Goal: Transaction & Acquisition: Purchase product/service

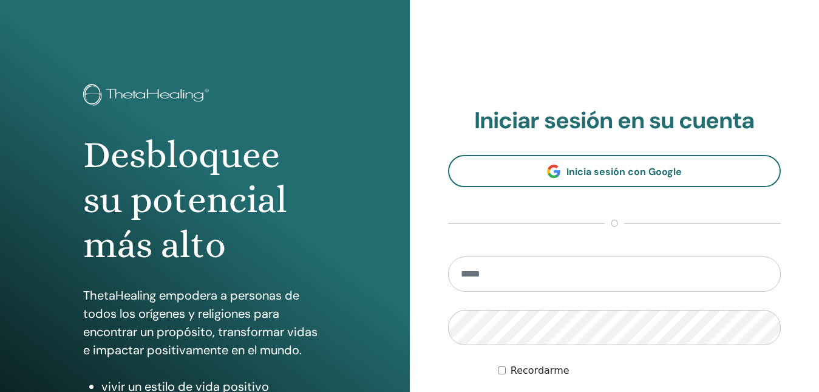
scroll to position [61, 0]
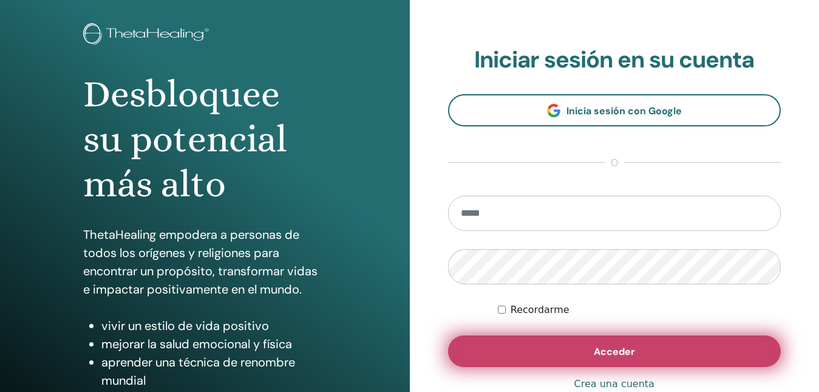
type input "**********"
click at [536, 351] on button "Acceder" at bounding box center [614, 351] width 333 height 32
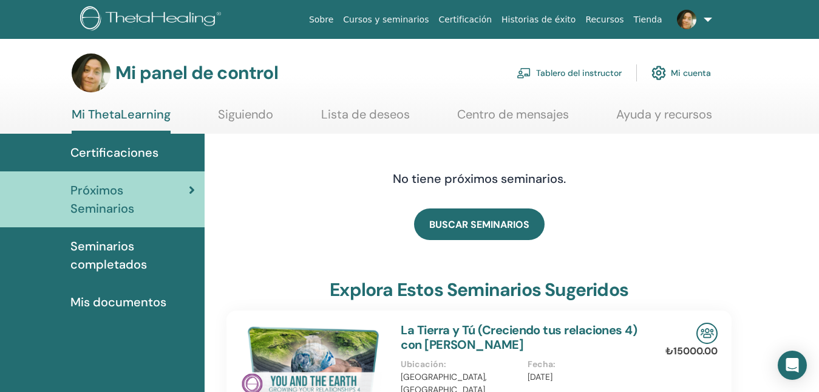
click at [604, 69] on font "Tablero del instructor" at bounding box center [579, 73] width 86 height 11
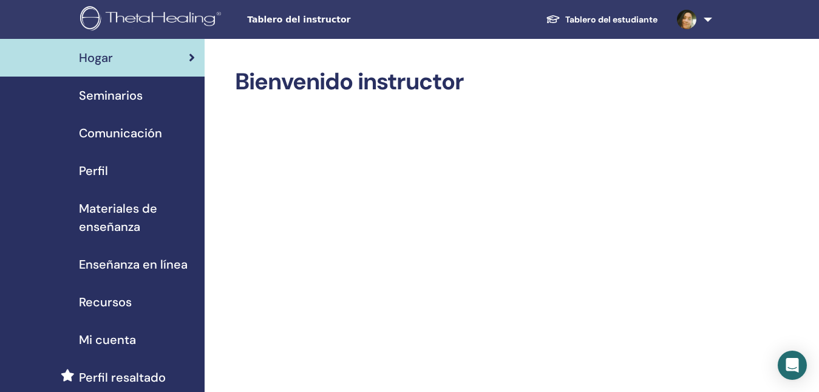
click at [130, 91] on span "Seminarios" at bounding box center [111, 95] width 64 height 18
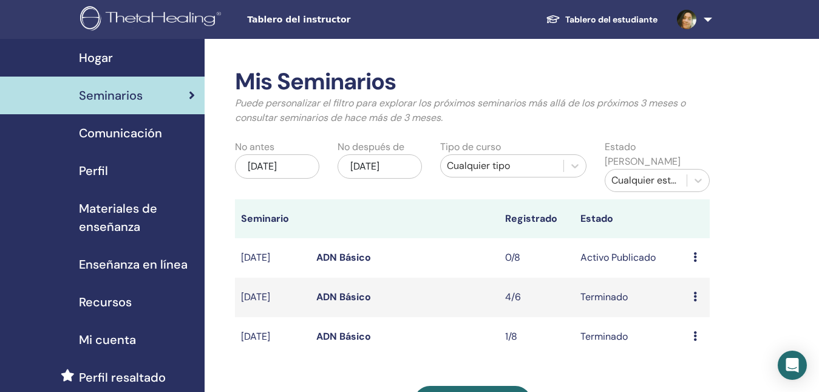
click at [696, 252] on icon at bounding box center [696, 257] width 4 height 10
click at [688, 279] on link "Editar" at bounding box center [688, 273] width 27 height 13
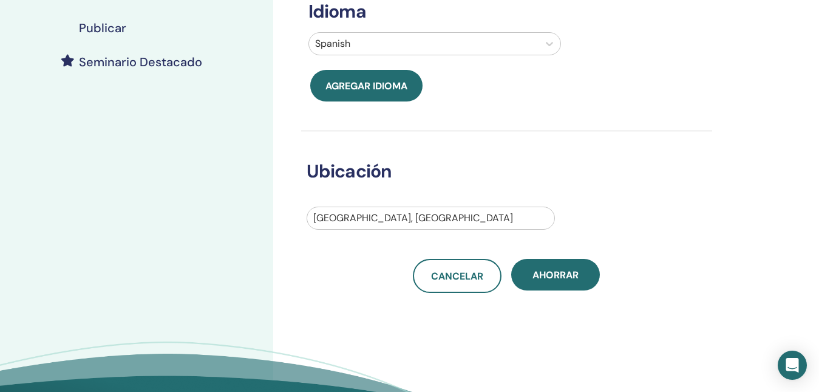
scroll to position [364, 0]
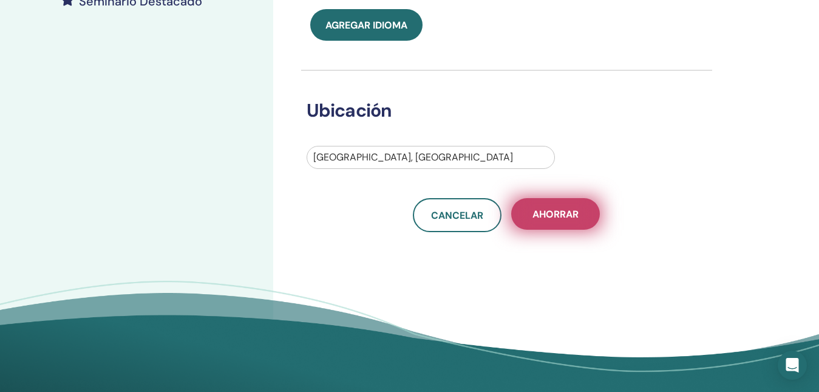
click at [559, 209] on span "Ahorrar" at bounding box center [556, 214] width 46 height 13
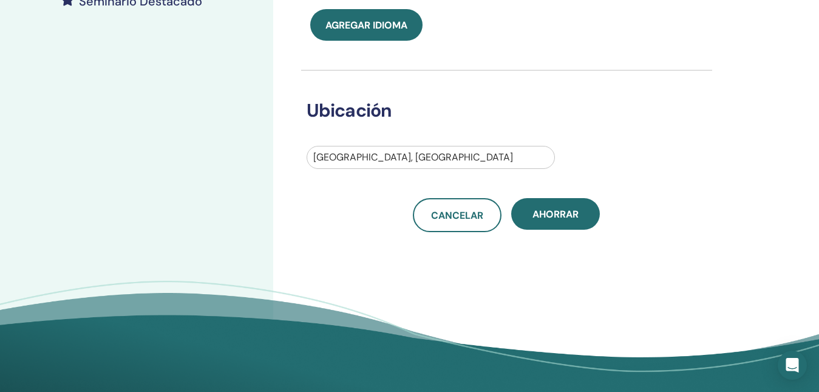
scroll to position [425, 0]
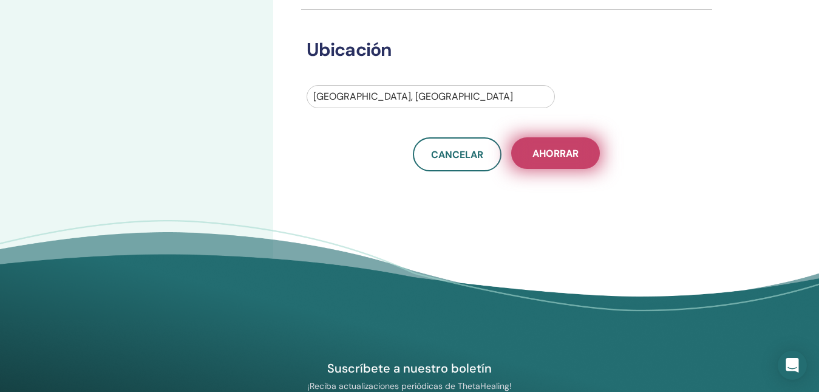
click at [536, 157] on span "Ahorrar" at bounding box center [556, 153] width 46 height 13
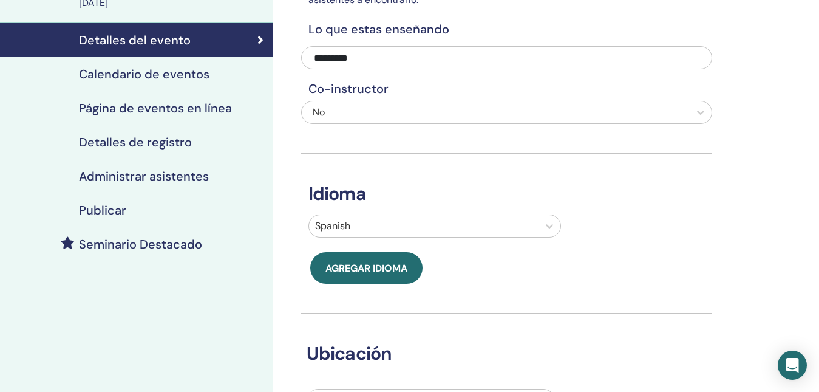
scroll to position [182, 0]
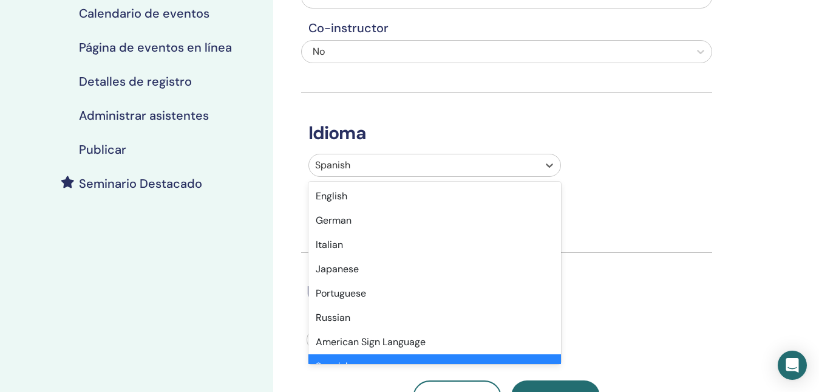
click at [400, 167] on div at bounding box center [424, 165] width 218 height 17
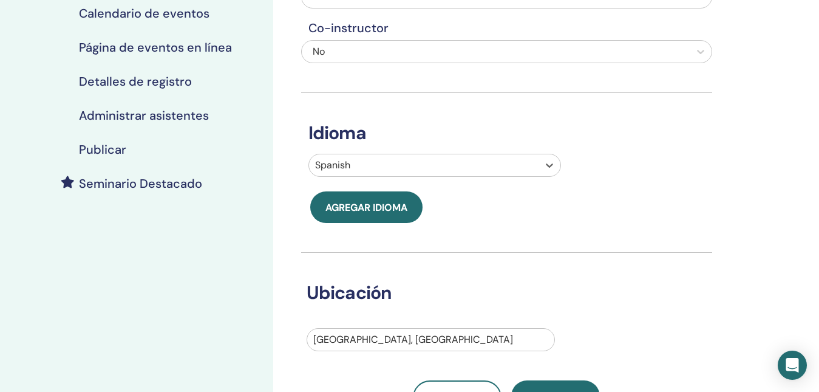
click at [396, 163] on div at bounding box center [424, 165] width 218 height 17
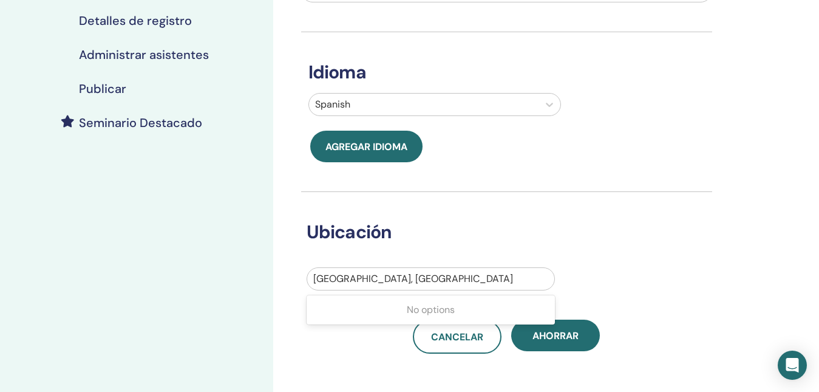
click at [407, 275] on div at bounding box center [431, 278] width 236 height 17
click at [454, 281] on div at bounding box center [431, 278] width 236 height 17
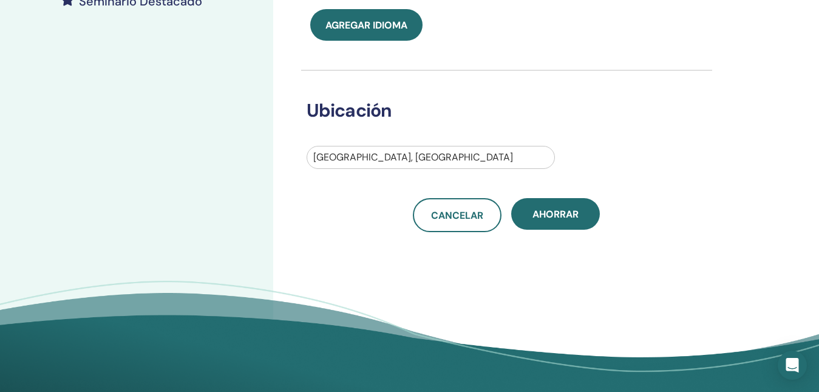
click at [560, 231] on div "Ahorrar" at bounding box center [555, 215] width 89 height 34
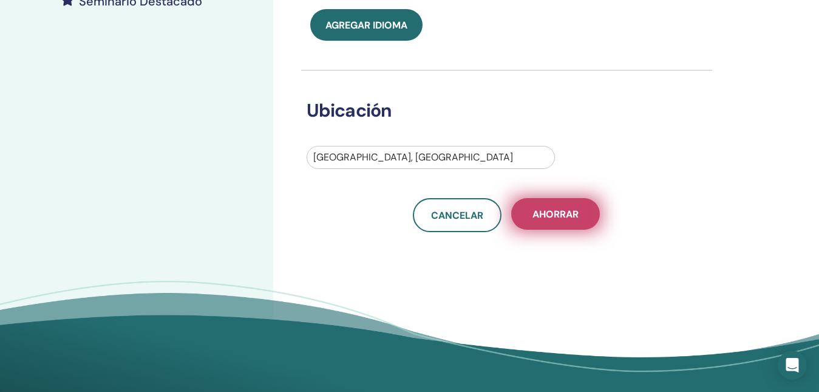
click at [560, 226] on button "Ahorrar" at bounding box center [555, 214] width 89 height 32
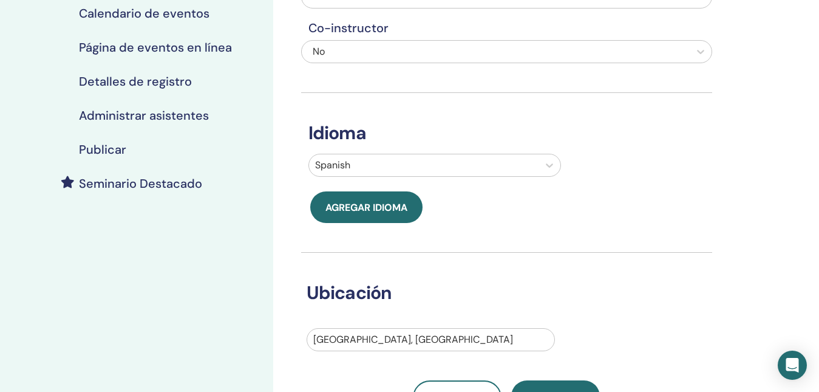
scroll to position [121, 0]
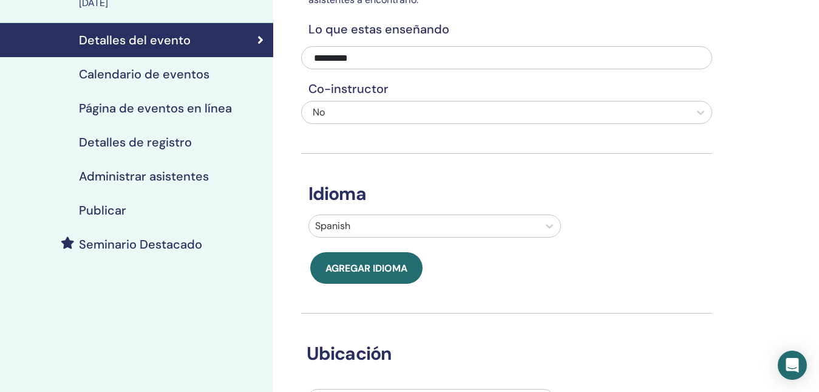
click at [176, 67] on h4 "Calendario de eventos" at bounding box center [144, 74] width 131 height 15
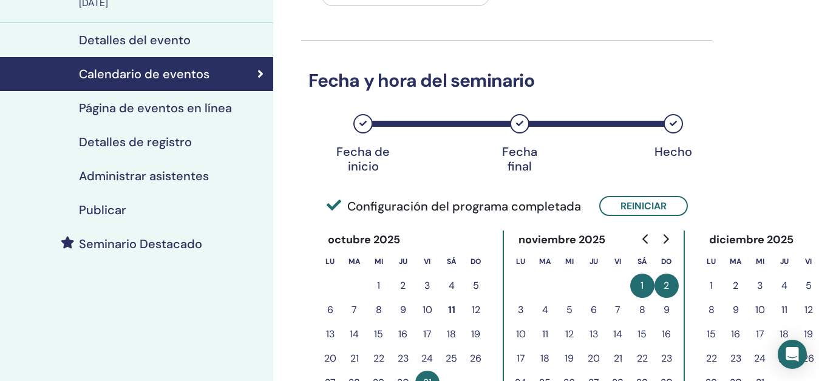
click at [208, 109] on h4 "Página de eventos en línea" at bounding box center [155, 108] width 153 height 15
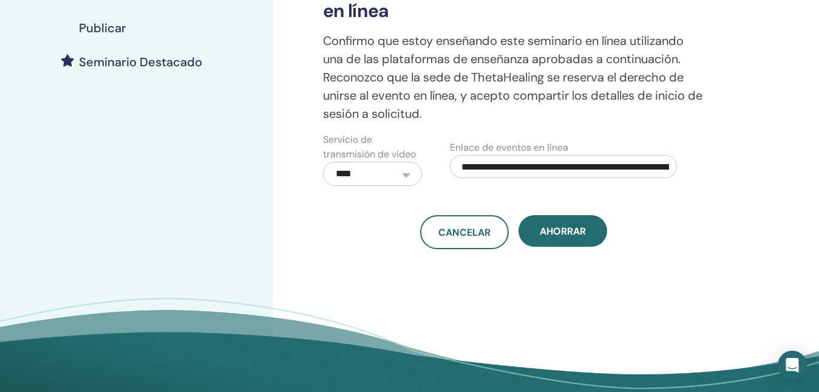
scroll to position [61, 0]
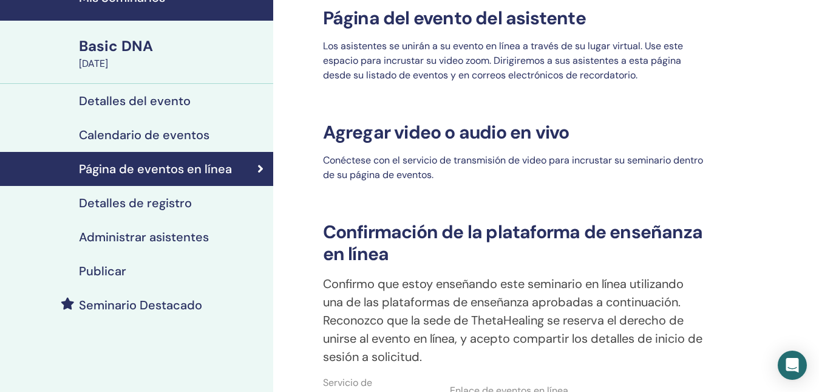
click at [156, 204] on h4 "Detalles de registro" at bounding box center [135, 203] width 113 height 15
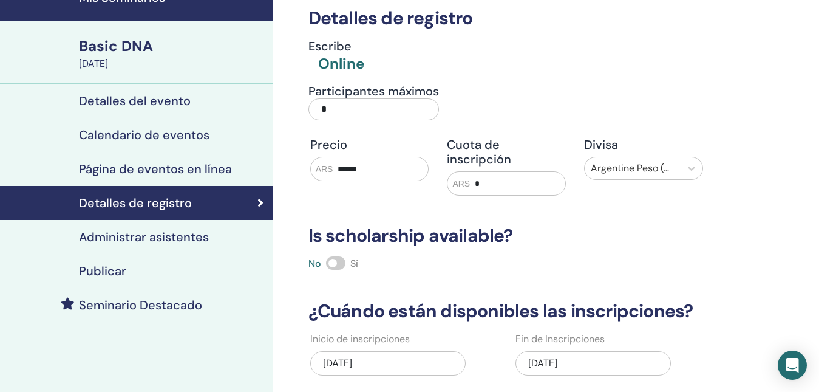
click at [382, 165] on input "******" at bounding box center [380, 168] width 95 height 23
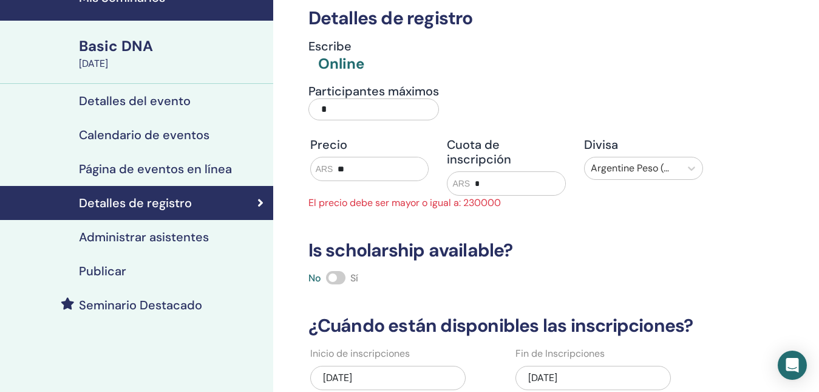
type input "*"
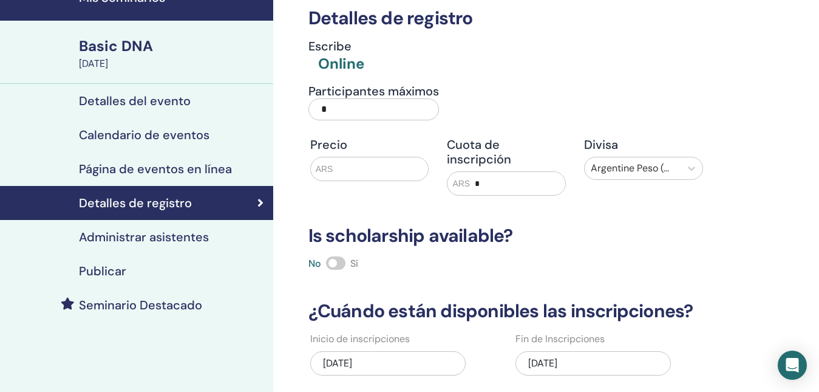
click at [343, 162] on input "text" at bounding box center [380, 168] width 95 height 23
drag, startPoint x: 330, startPoint y: 164, endPoint x: 323, endPoint y: 169, distance: 8.6
click at [326, 166] on span "ARS" at bounding box center [325, 169] width 18 height 13
click at [341, 178] on input "text" at bounding box center [380, 168] width 95 height 23
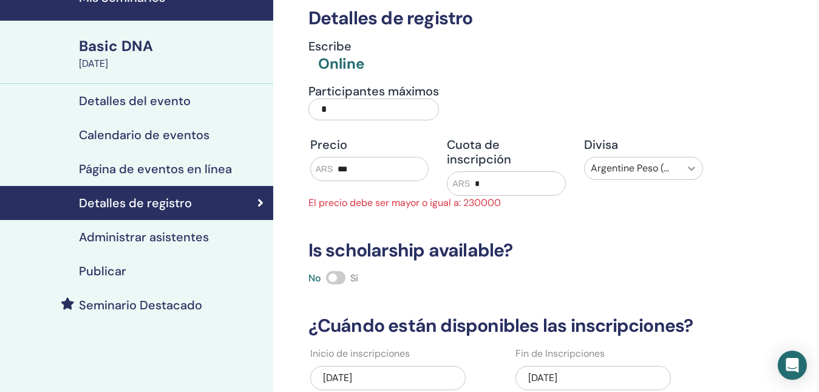
type input "***"
drag, startPoint x: 702, startPoint y: 177, endPoint x: 697, endPoint y: 172, distance: 6.9
click at [701, 175] on div at bounding box center [692, 168] width 22 height 22
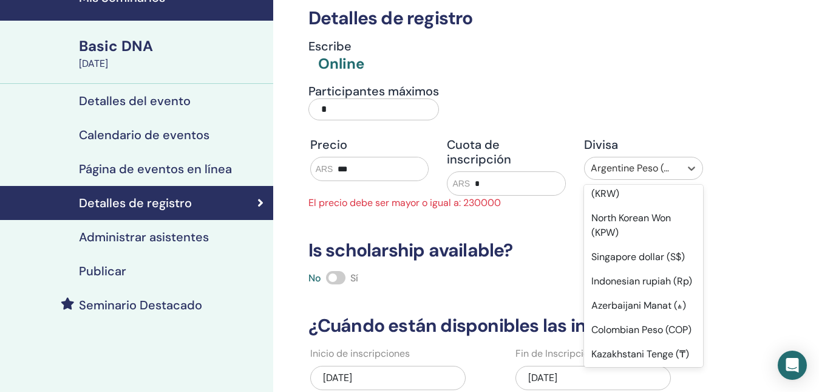
scroll to position [1089, 0]
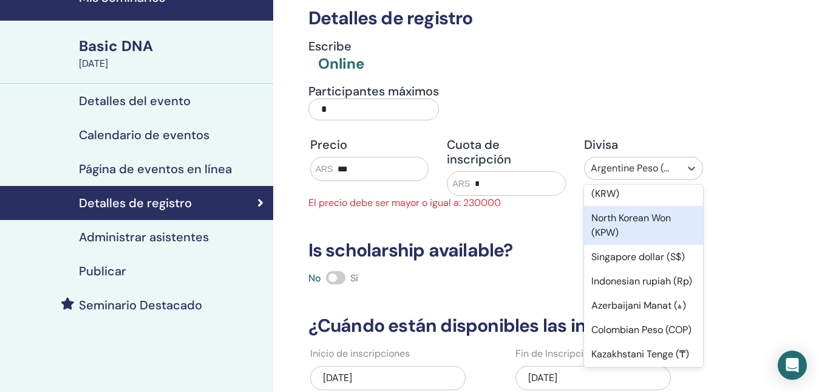
click at [630, 245] on div "North Korean Won (KPW)" at bounding box center [643, 225] width 119 height 39
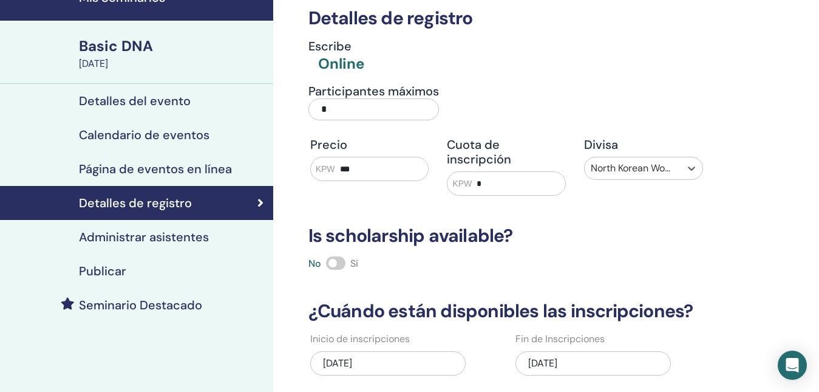
type input "*"
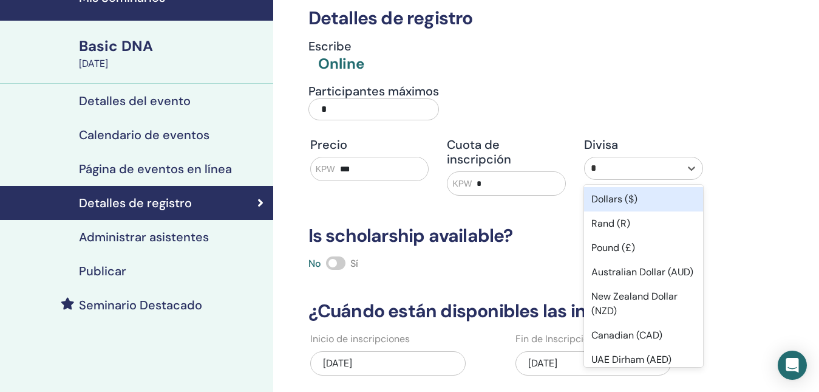
click at [631, 202] on div "Dollars ($)" at bounding box center [643, 199] width 119 height 24
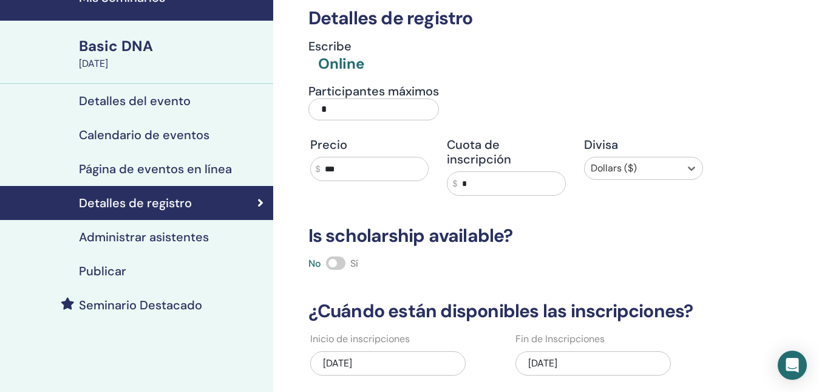
scroll to position [121, 0]
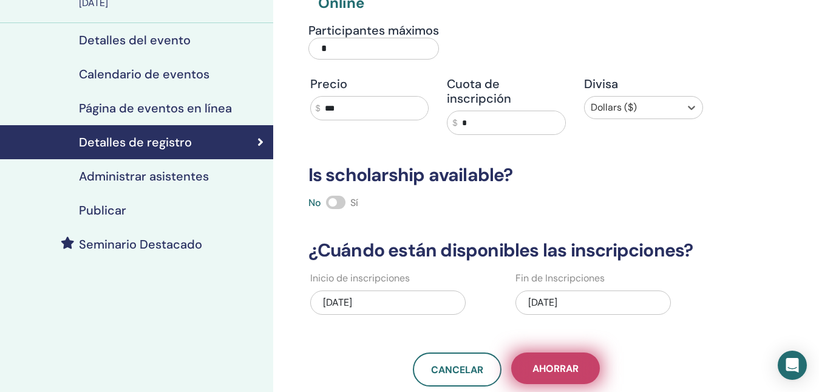
click at [571, 372] on span "Ahorrar" at bounding box center [556, 368] width 46 height 13
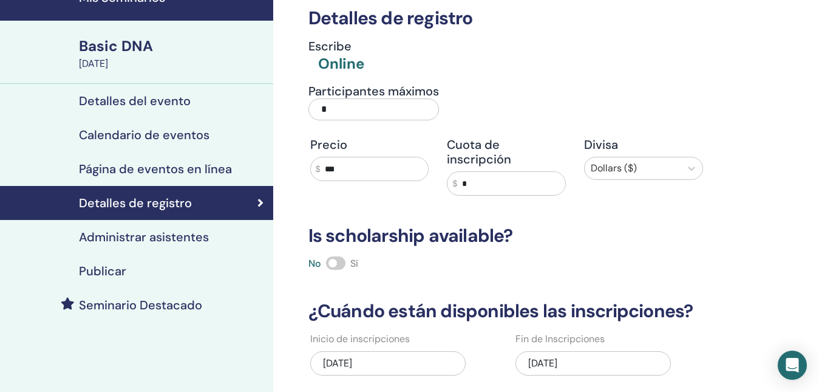
scroll to position [0, 0]
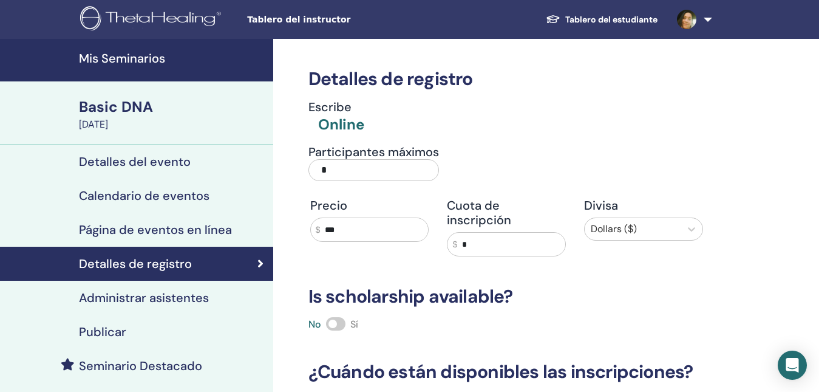
click at [97, 334] on h4 "Publicar" at bounding box center [102, 331] width 47 height 15
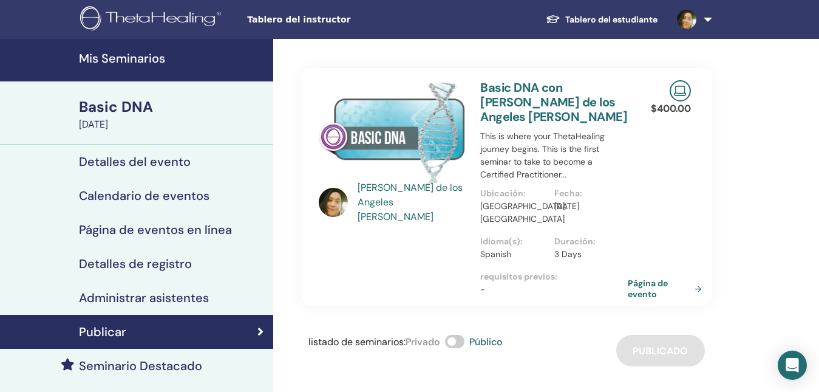
click at [707, 19] on link at bounding box center [692, 19] width 50 height 39
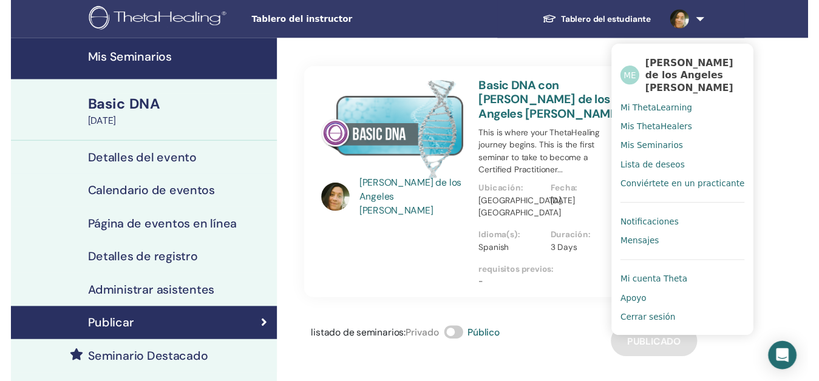
scroll to position [61, 0]
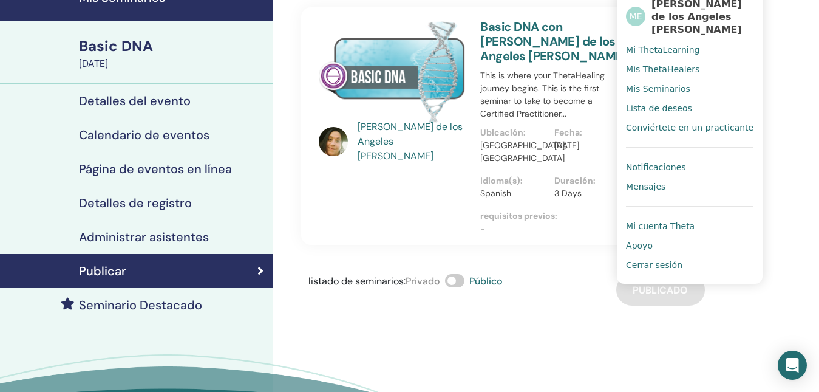
click at [161, 315] on link "Seminario Destacado" at bounding box center [136, 305] width 273 height 34
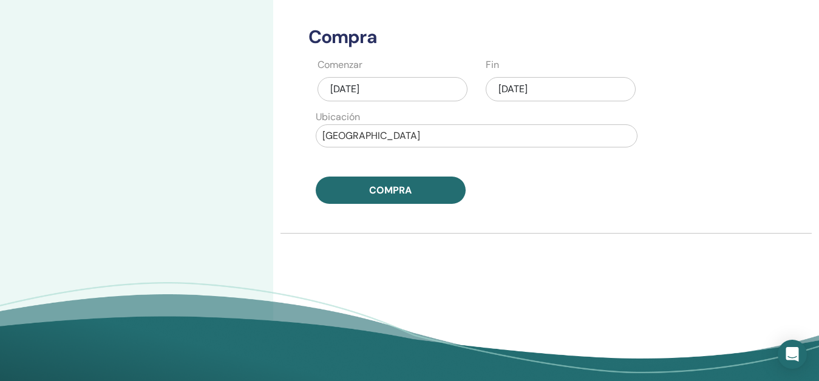
scroll to position [486, 0]
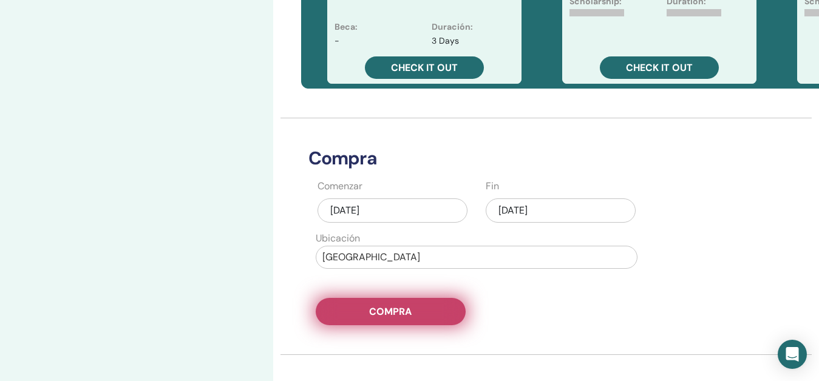
click at [419, 319] on button "Compra" at bounding box center [391, 311] width 150 height 27
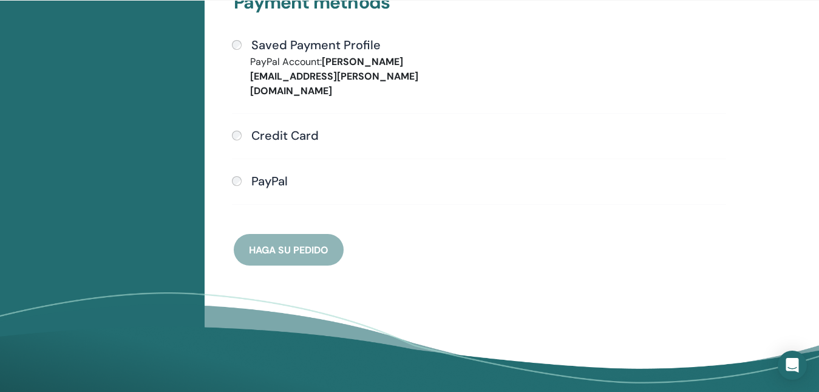
scroll to position [209, 0]
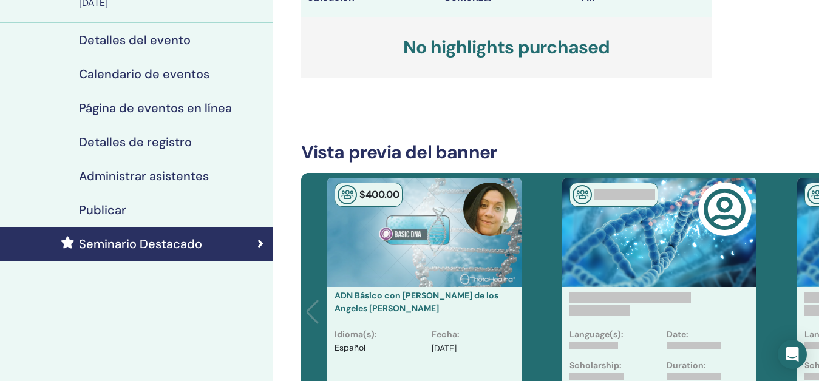
scroll to position [243, 0]
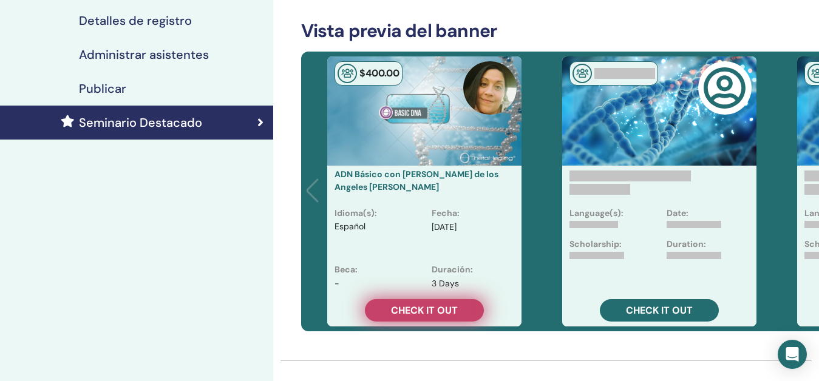
click at [442, 308] on span "Check it out" at bounding box center [424, 310] width 67 height 13
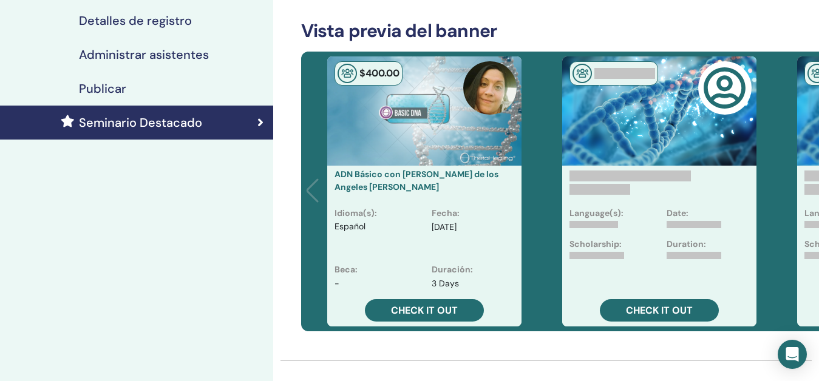
scroll to position [304, 0]
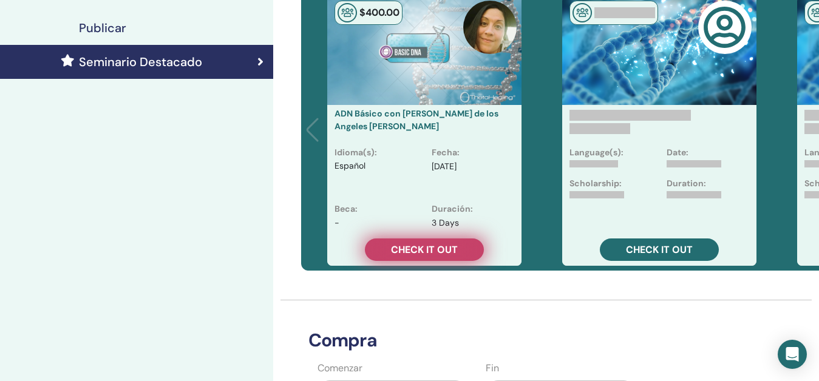
click at [434, 254] on span "Check it out" at bounding box center [424, 250] width 67 height 13
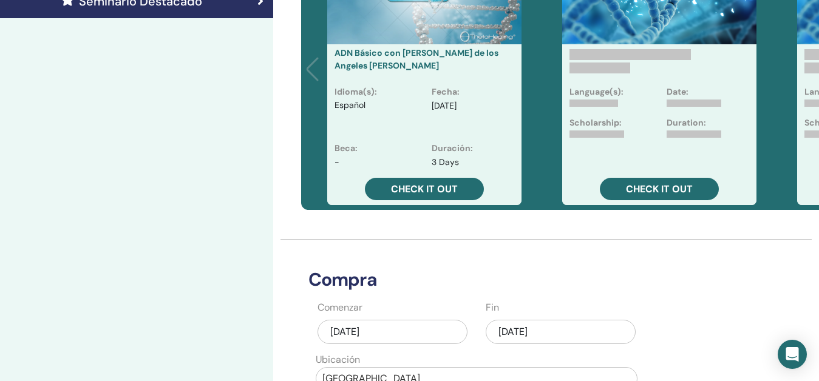
scroll to position [547, 0]
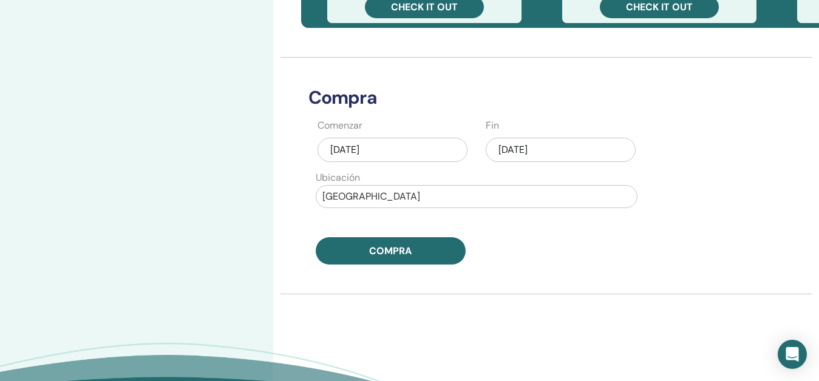
click at [529, 142] on div "oct/11, 2025" at bounding box center [561, 150] width 150 height 24
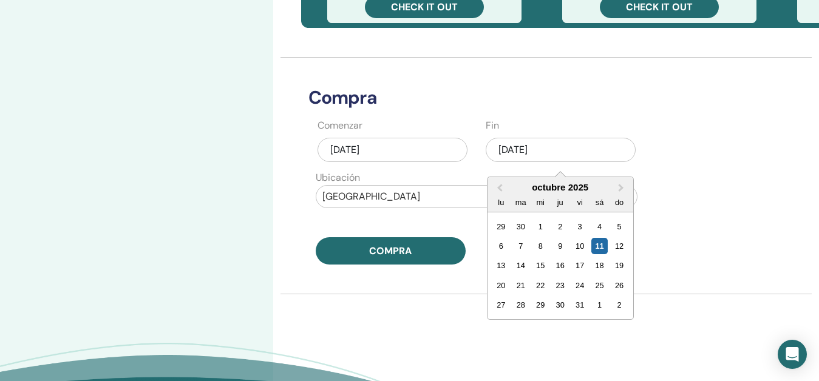
click at [559, 305] on div "30" at bounding box center [560, 305] width 16 height 16
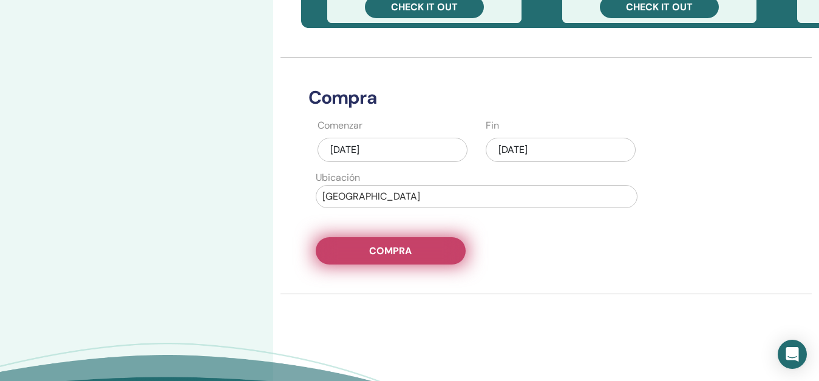
click at [412, 256] on span "Compra" at bounding box center [390, 251] width 43 height 13
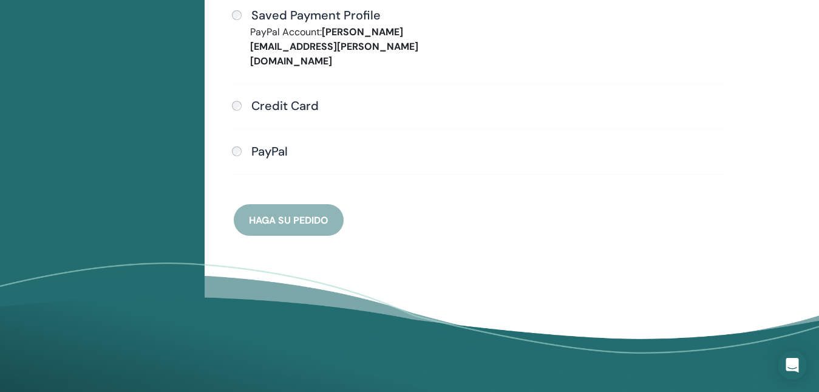
scroll to position [178, 0]
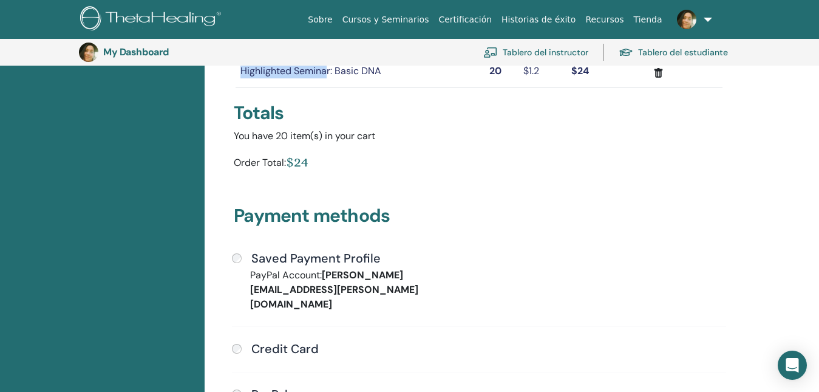
drag, startPoint x: 329, startPoint y: 70, endPoint x: 263, endPoint y: 61, distance: 66.3
click at [264, 61] on body "Sobre Cursos y Seminarios Certificación Historias de éxito Recursos [GEOGRAPHIC…" at bounding box center [409, 18] width 819 height 392
copy body "Tablero del instructor Tablero del estudiante Mi cuenta Theta Tablero del instr…"
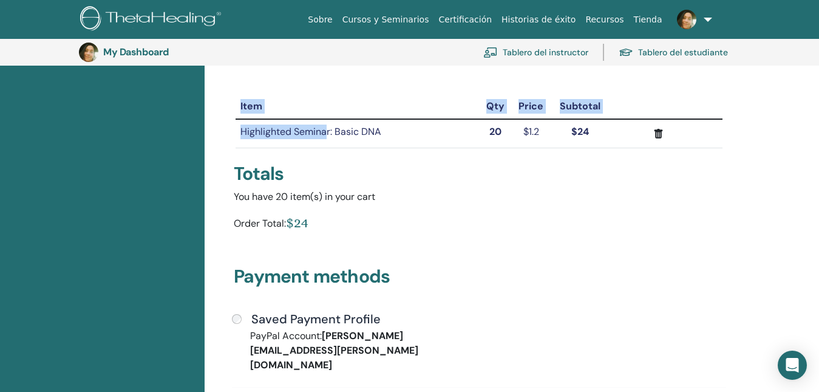
scroll to position [30, 0]
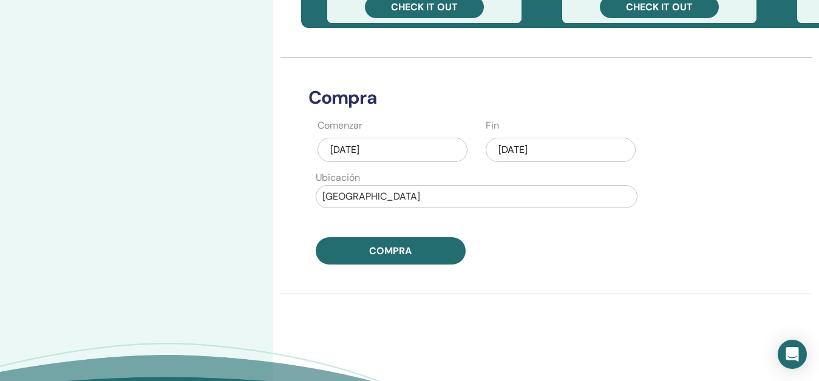
scroll to position [607, 0]
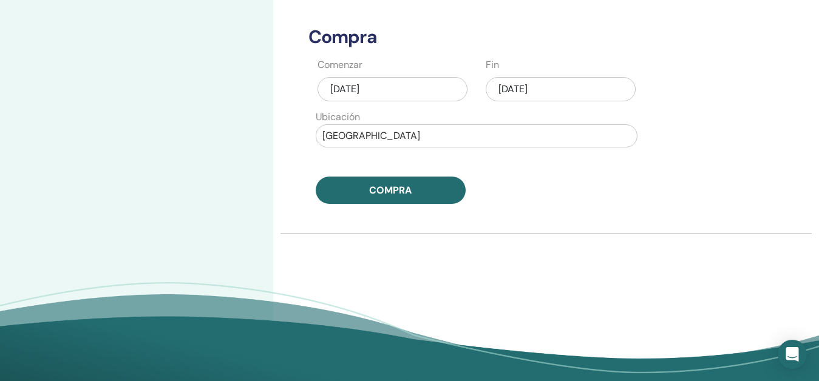
click at [352, 98] on div "[DATE]" at bounding box center [393, 89] width 150 height 24
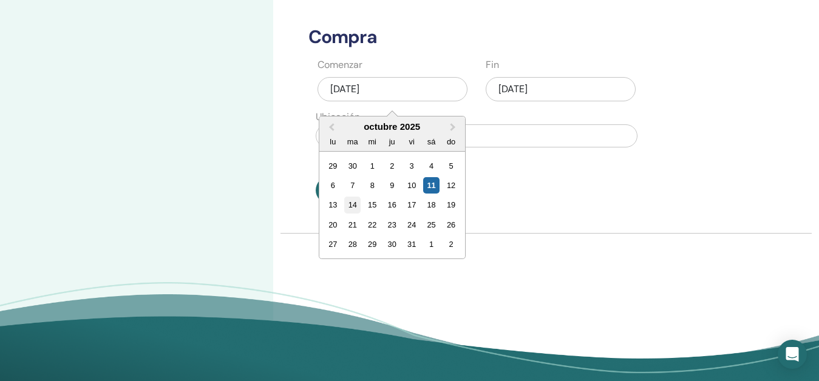
click at [353, 203] on div "14" at bounding box center [352, 205] width 16 height 16
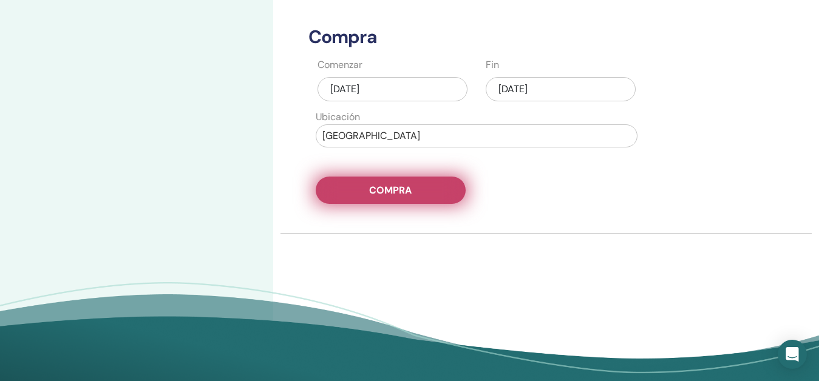
click at [393, 199] on button "Compra" at bounding box center [391, 190] width 150 height 27
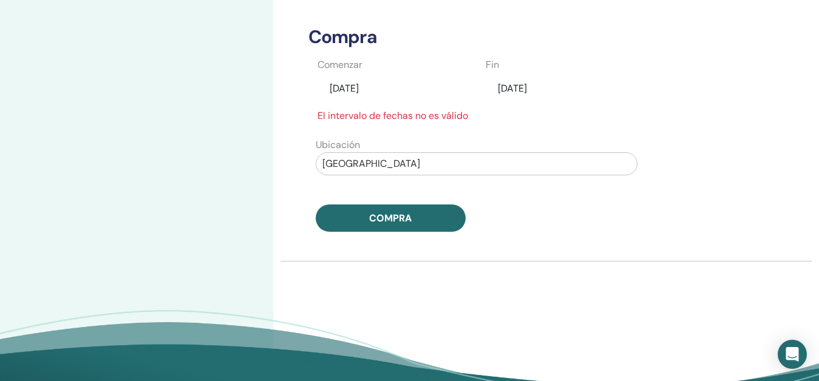
click at [505, 89] on div "[DATE]" at bounding box center [561, 88] width 150 height 23
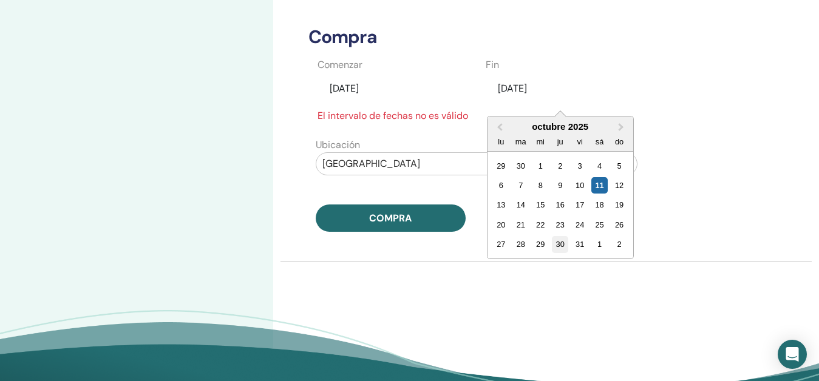
click at [558, 242] on div "30" at bounding box center [560, 244] width 16 height 16
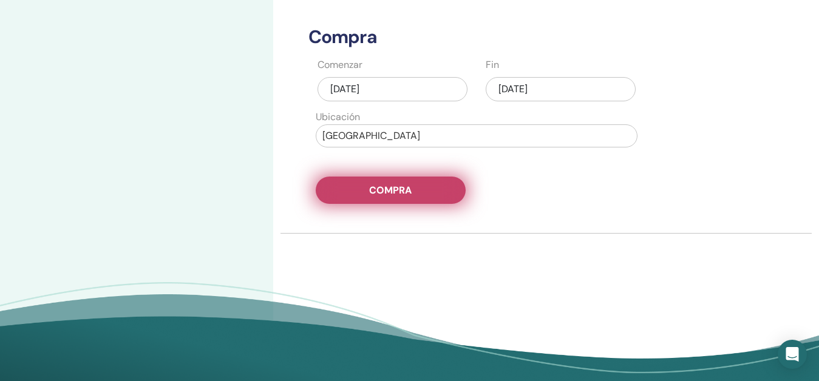
click at [417, 192] on button "Compra" at bounding box center [391, 190] width 150 height 27
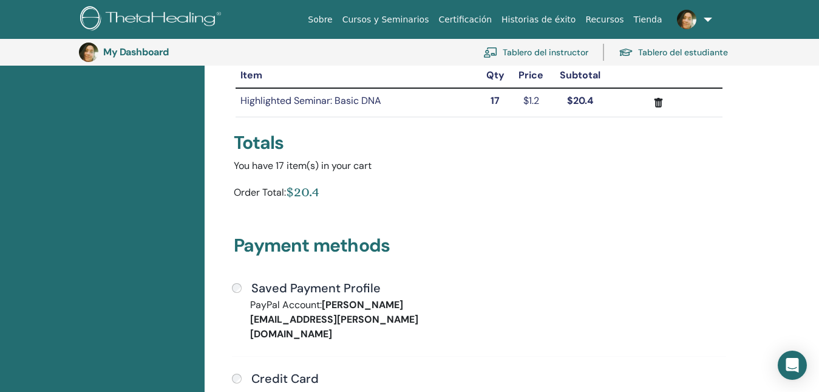
scroll to position [270, 0]
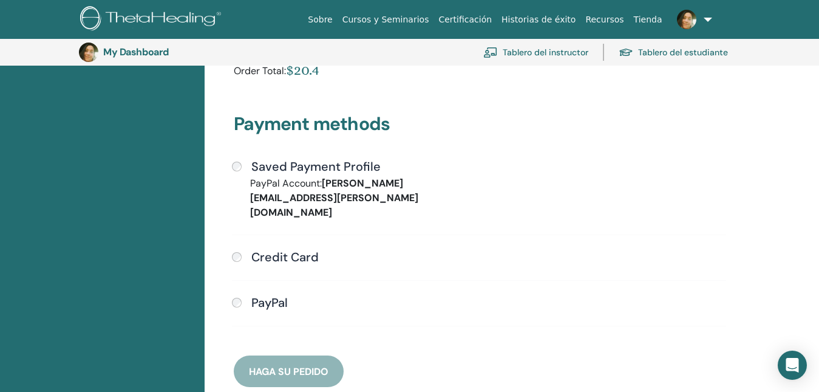
click at [245, 168] on div "Saved Payment Profile" at bounding box center [479, 167] width 494 height 16
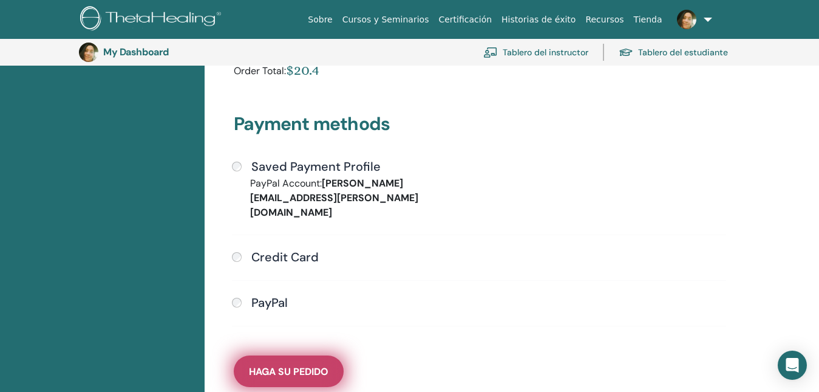
click at [319, 365] on span "Haga su pedido" at bounding box center [289, 371] width 80 height 13
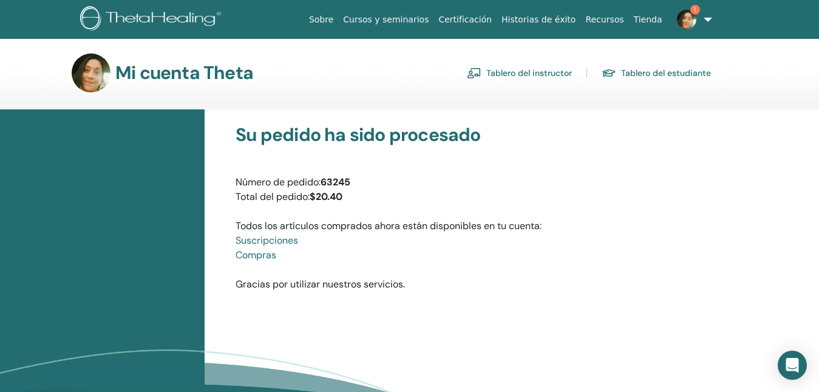
click at [686, 31] on link "1" at bounding box center [692, 19] width 50 height 39
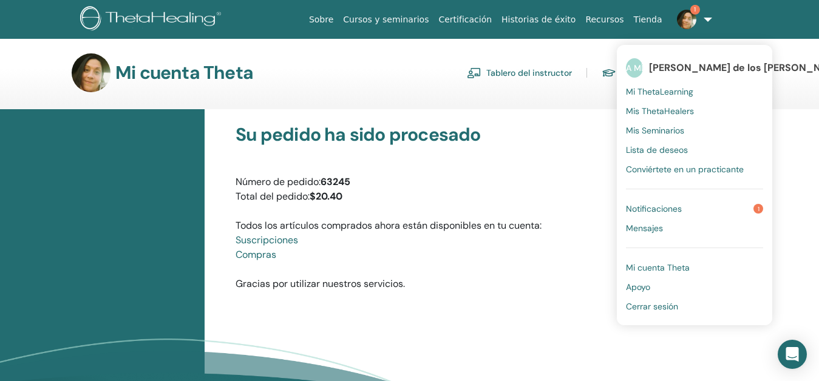
click at [653, 211] on font "Notificaciones" at bounding box center [654, 208] width 56 height 11
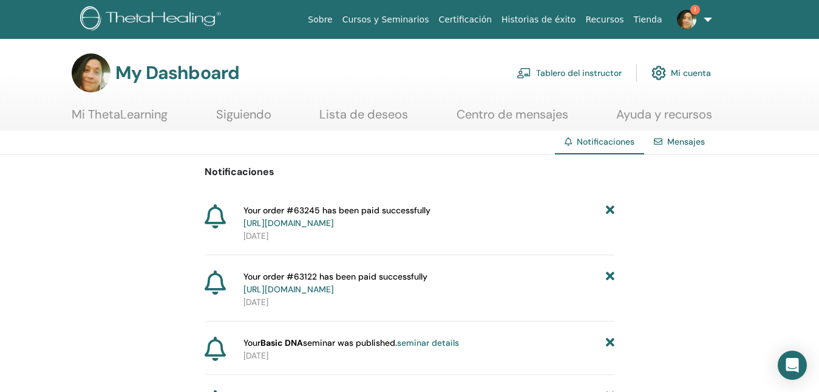
click at [330, 227] on link "https://member.thetahealing.com/member/account/subscriptions/purchases" at bounding box center [289, 222] width 90 height 11
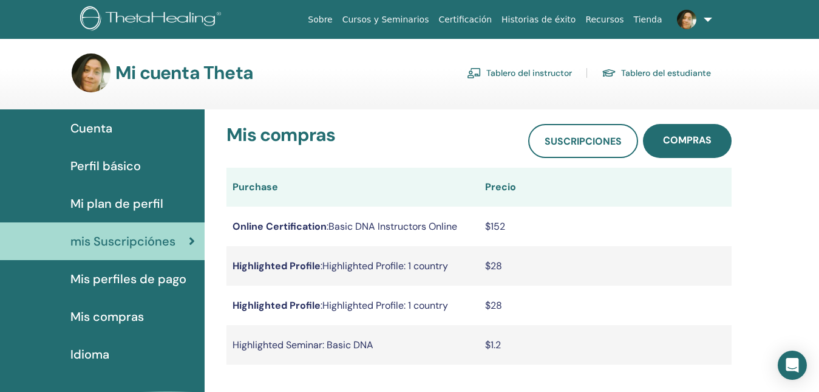
scroll to position [61, 0]
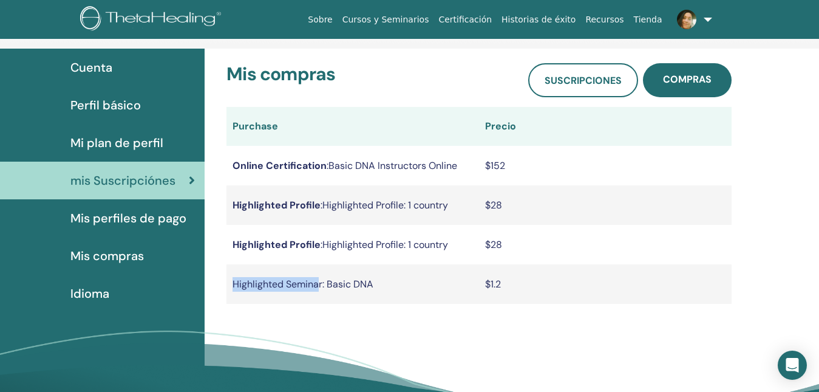
drag, startPoint x: 318, startPoint y: 284, endPoint x: 227, endPoint y: 275, distance: 90.9
click at [227, 275] on td "Highlighted Seminar: Basic DNA" at bounding box center [353, 283] width 253 height 39
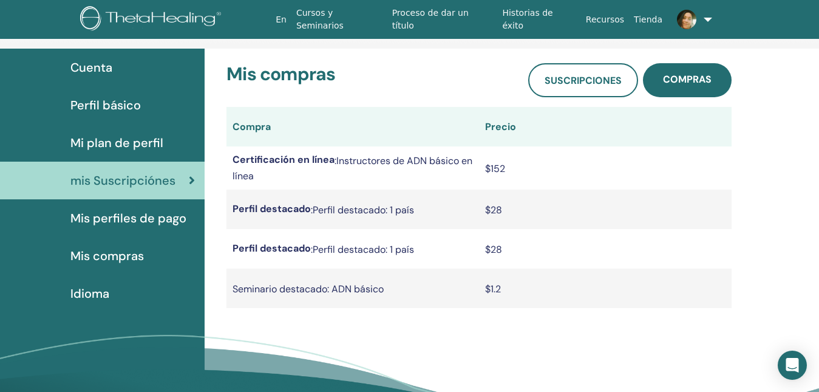
click at [92, 58] on link "Cuenta" at bounding box center [102, 68] width 205 height 38
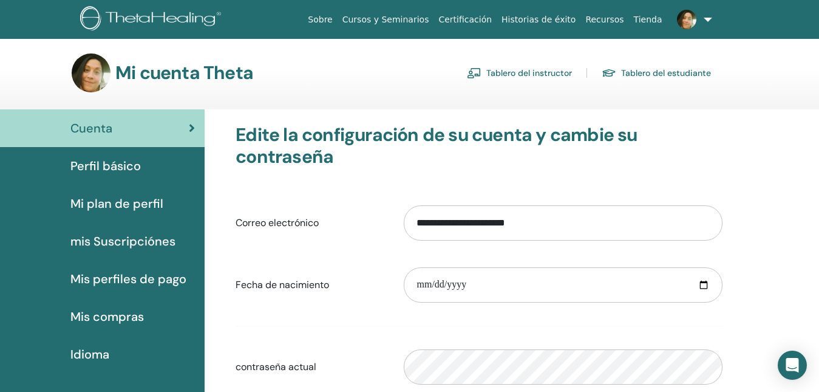
click at [548, 72] on link "Tablero del instructor" at bounding box center [519, 72] width 105 height 19
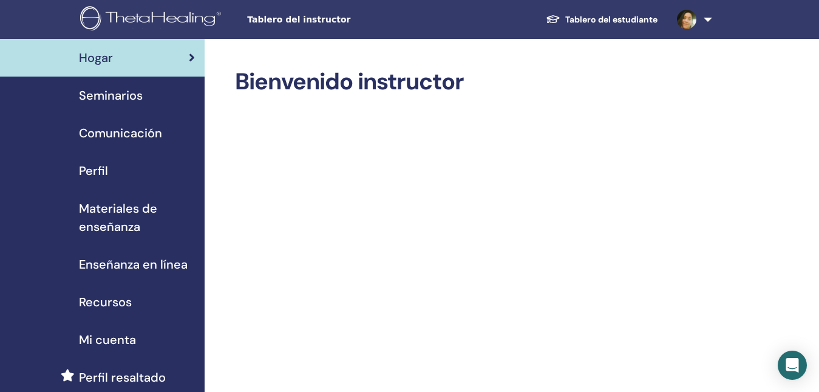
click at [117, 89] on span "Seminarios" at bounding box center [111, 95] width 64 height 18
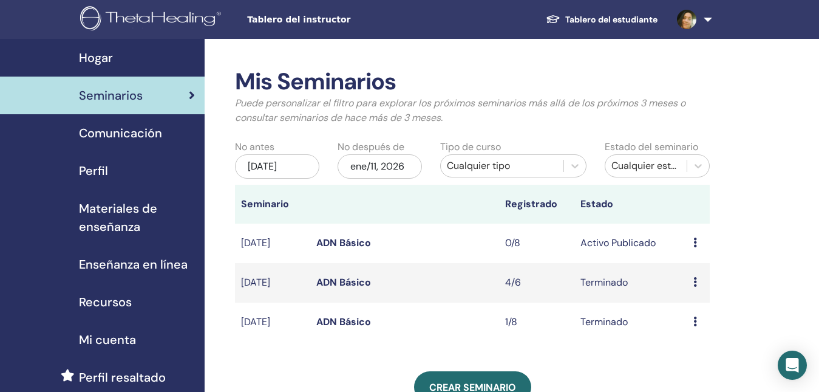
scroll to position [121, 0]
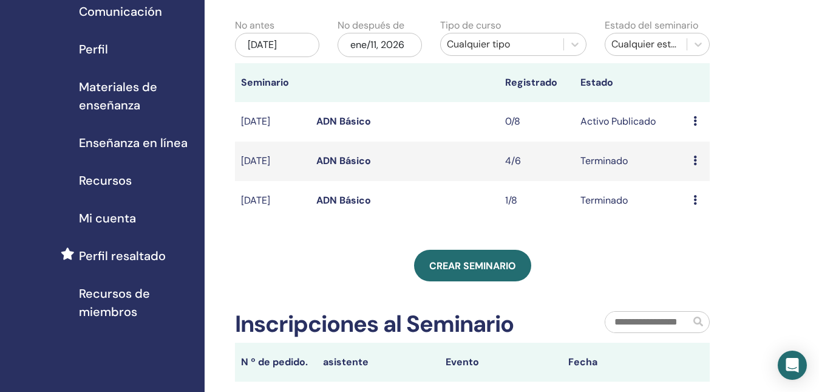
click at [145, 263] on span "Perfil resaltado" at bounding box center [122, 256] width 87 height 18
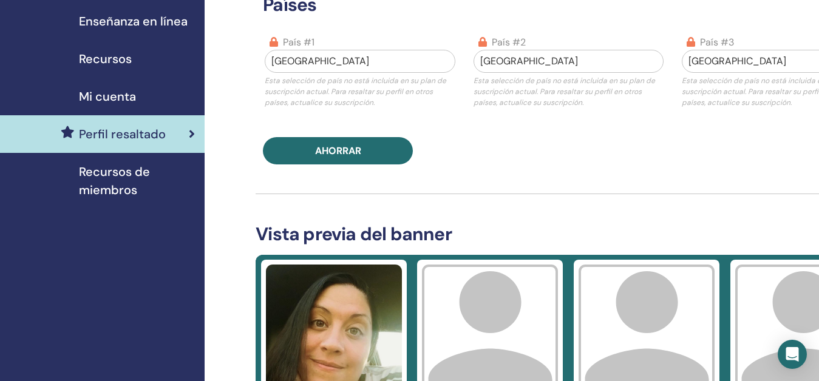
scroll to position [547, 0]
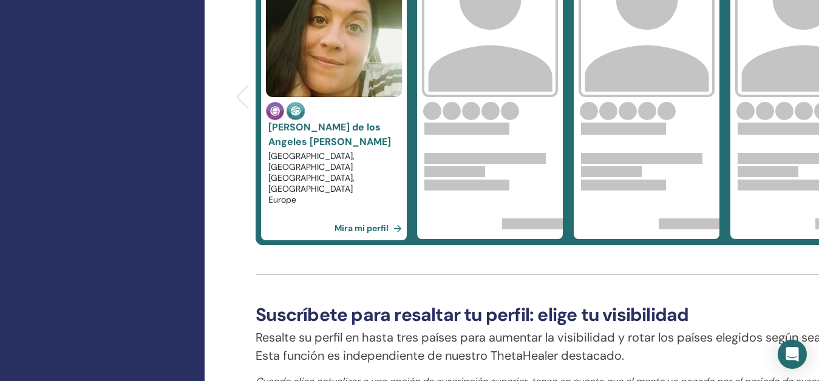
click at [373, 234] on link "Mira mi perfil" at bounding box center [371, 228] width 72 height 24
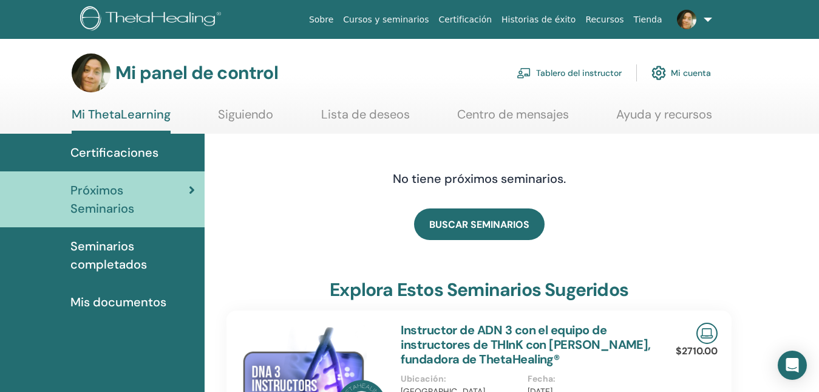
click at [594, 75] on font "Tablero del instructor" at bounding box center [579, 73] width 86 height 11
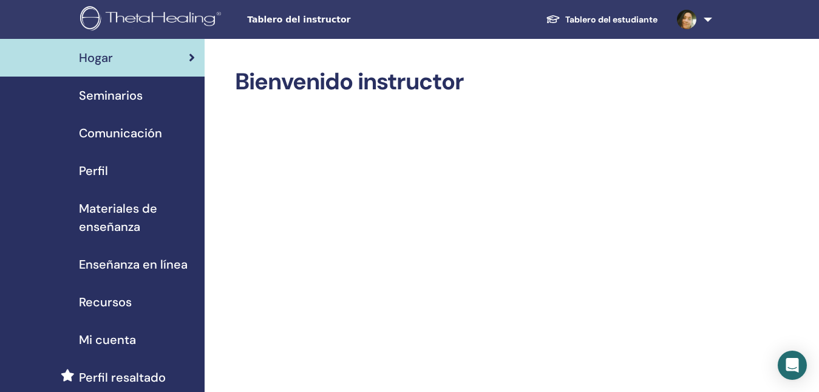
scroll to position [61, 0]
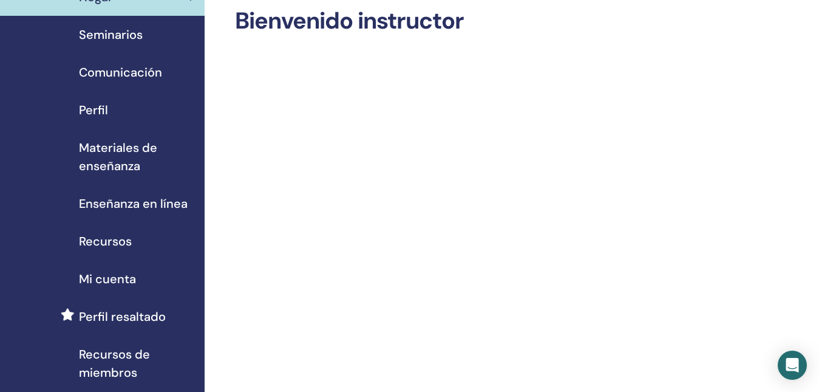
click at [145, 35] on div "Seminarios" at bounding box center [102, 35] width 185 height 18
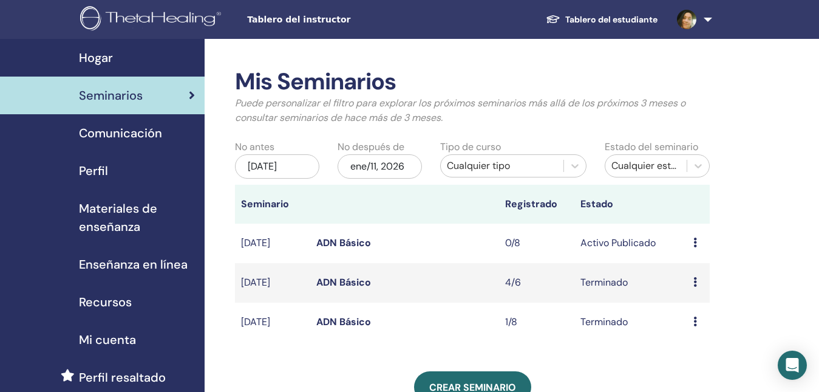
click at [692, 239] on td "Avance Editar asistentes Cancelar" at bounding box center [698, 242] width 22 height 39
click at [697, 247] on icon at bounding box center [696, 242] width 4 height 10
click at [685, 280] on link "Editar" at bounding box center [689, 275] width 27 height 13
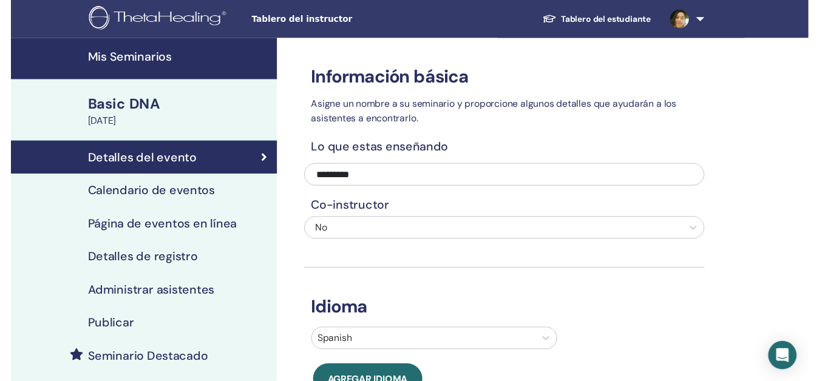
scroll to position [61, 0]
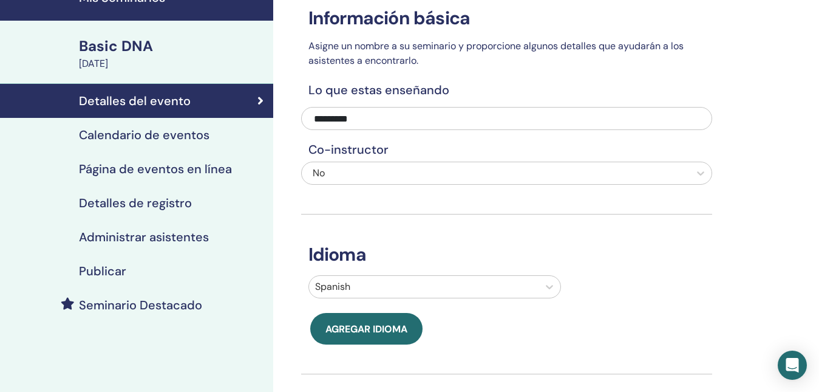
click at [154, 311] on h4 "Seminario Destacado" at bounding box center [140, 305] width 123 height 15
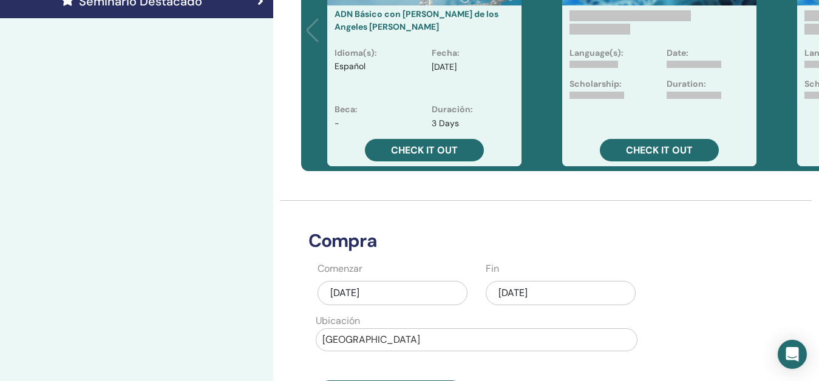
scroll to position [425, 0]
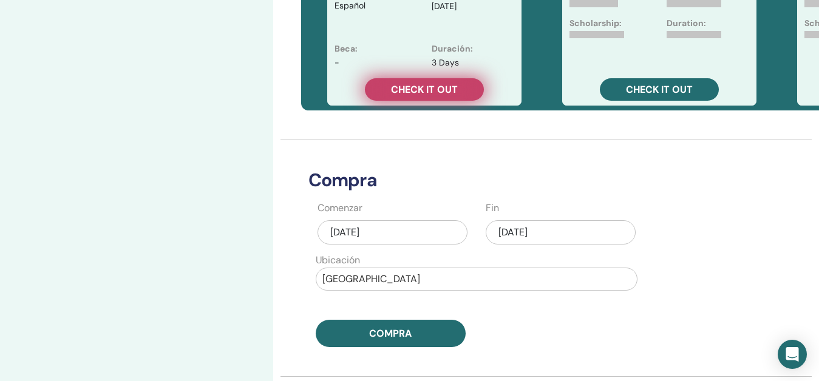
click at [447, 95] on span "Check it out" at bounding box center [424, 89] width 67 height 13
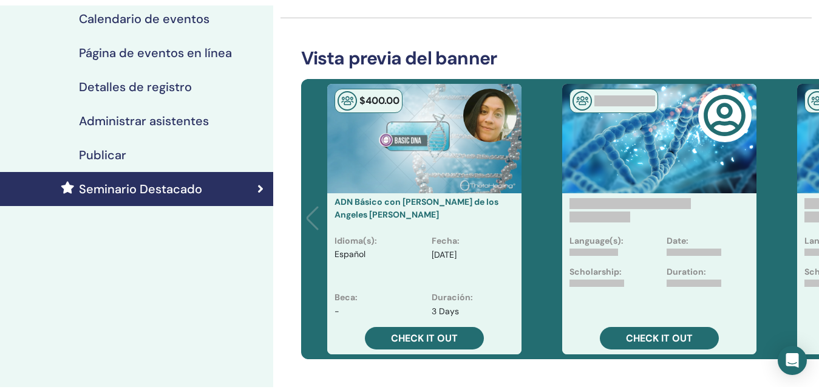
scroll to position [121, 0]
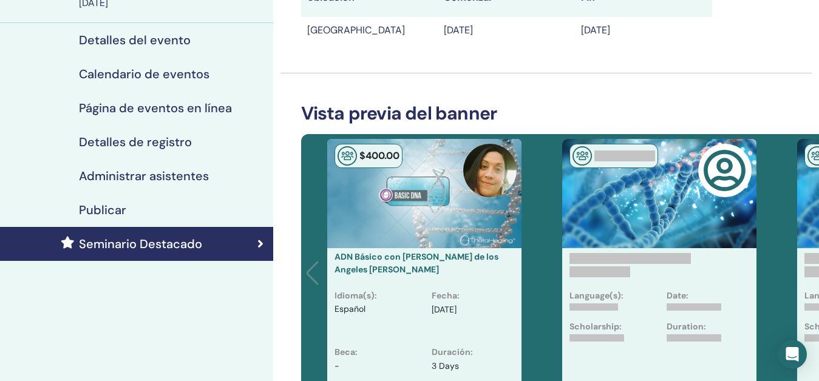
click at [98, 209] on h4 "Publicar" at bounding box center [102, 210] width 47 height 15
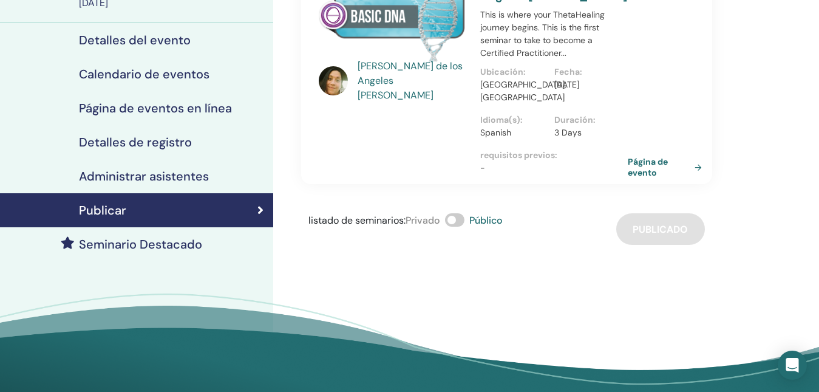
scroll to position [61, 0]
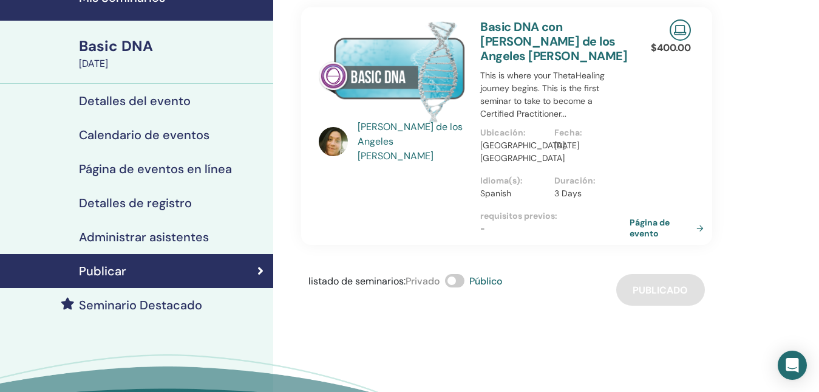
click at [660, 234] on link "Página de evento" at bounding box center [669, 228] width 79 height 22
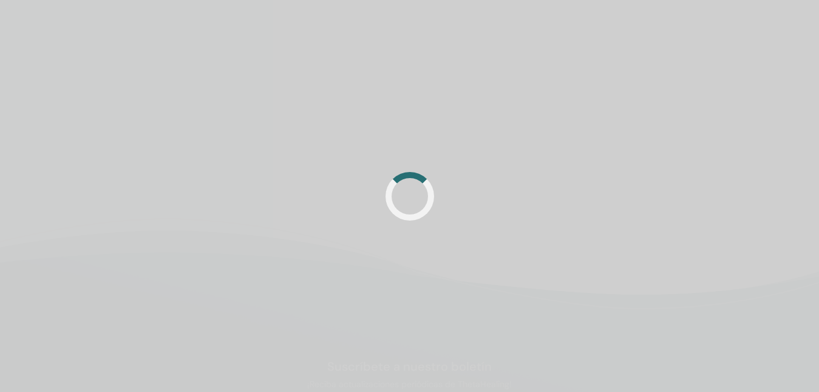
scroll to position [61, 0]
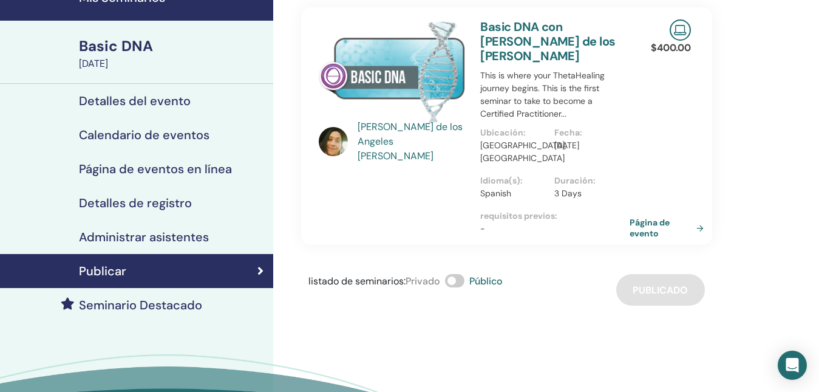
click at [641, 228] on link "Página de evento" at bounding box center [669, 228] width 79 height 22
